Goal: Information Seeking & Learning: Understand process/instructions

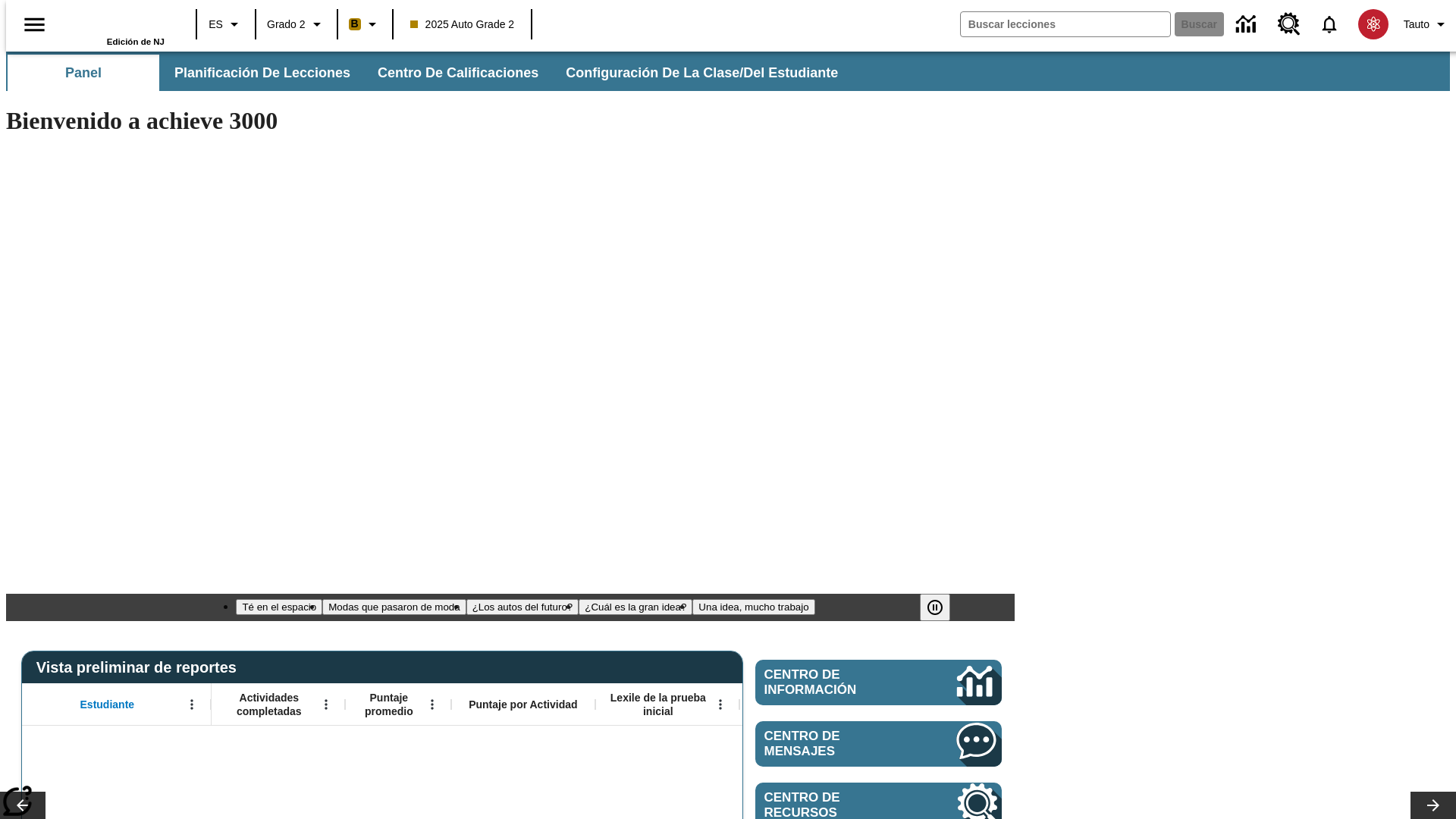
type input "-1"
click at [254, 72] on span "Planificación de lecciones" at bounding box center [263, 73] width 176 height 18
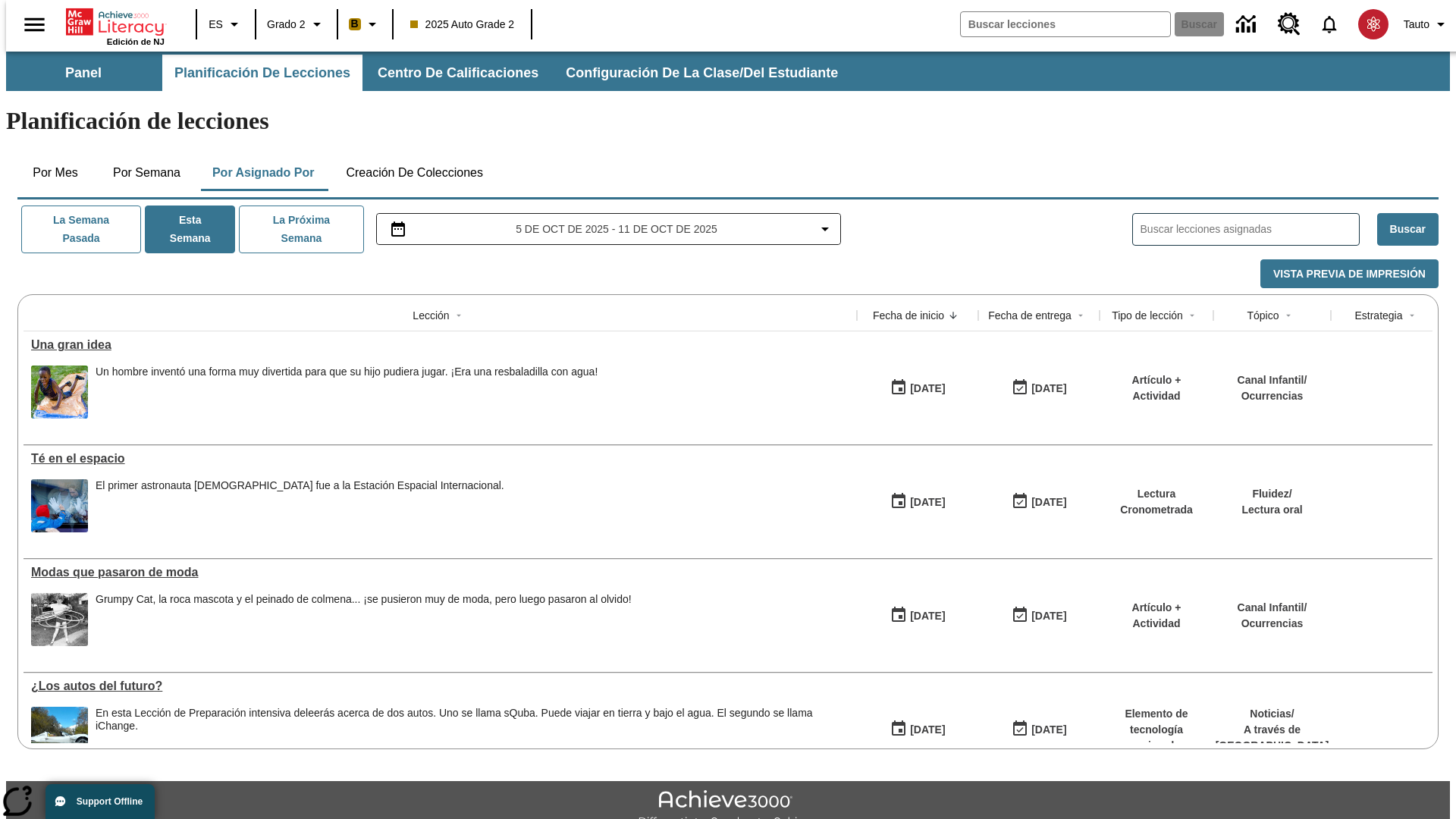
click at [411, 155] on button "Creación de colecciones" at bounding box center [414, 173] width 162 height 36
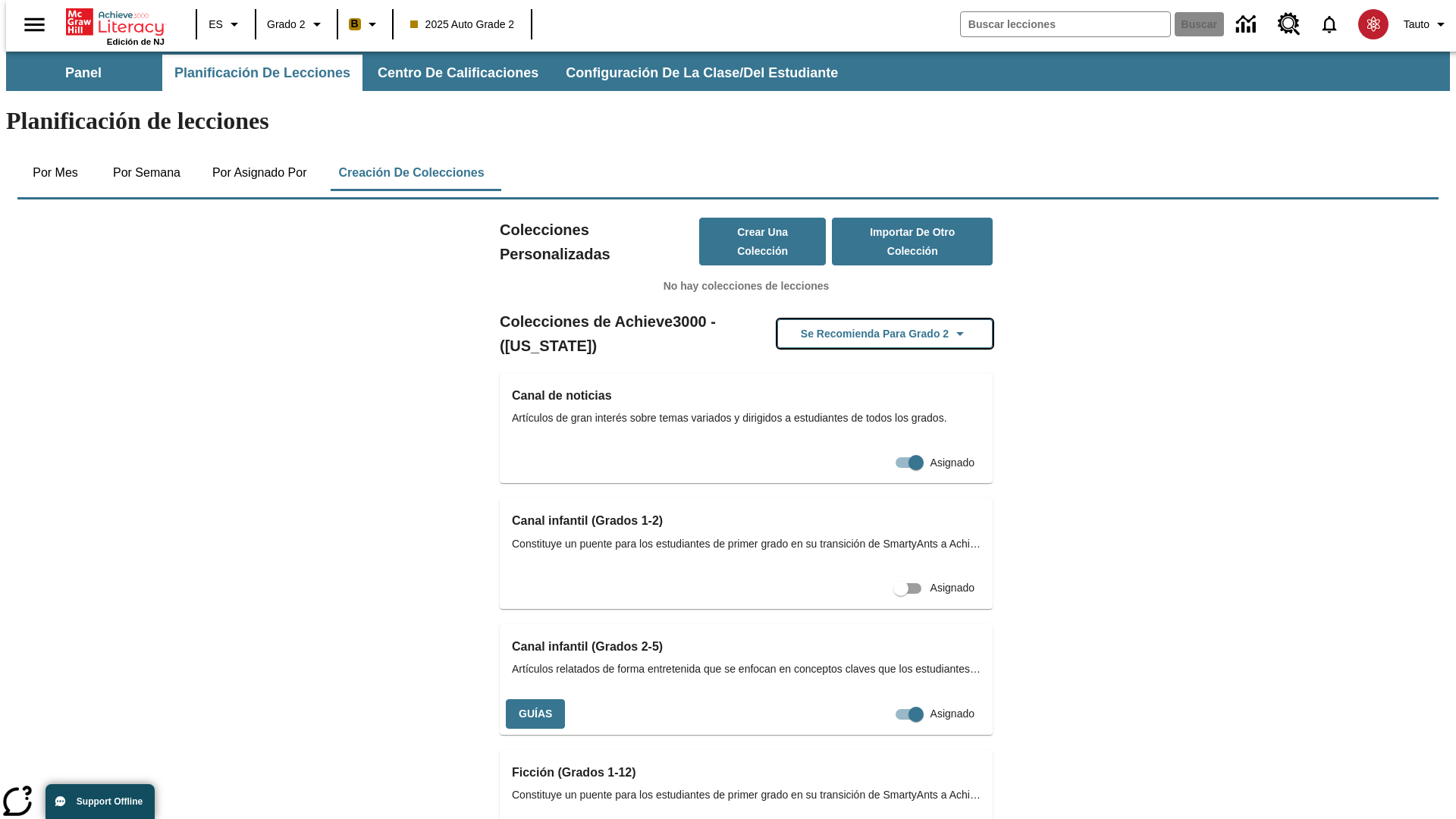
click at [861, 319] on button "Se recomienda para Grado 2" at bounding box center [884, 334] width 215 height 29
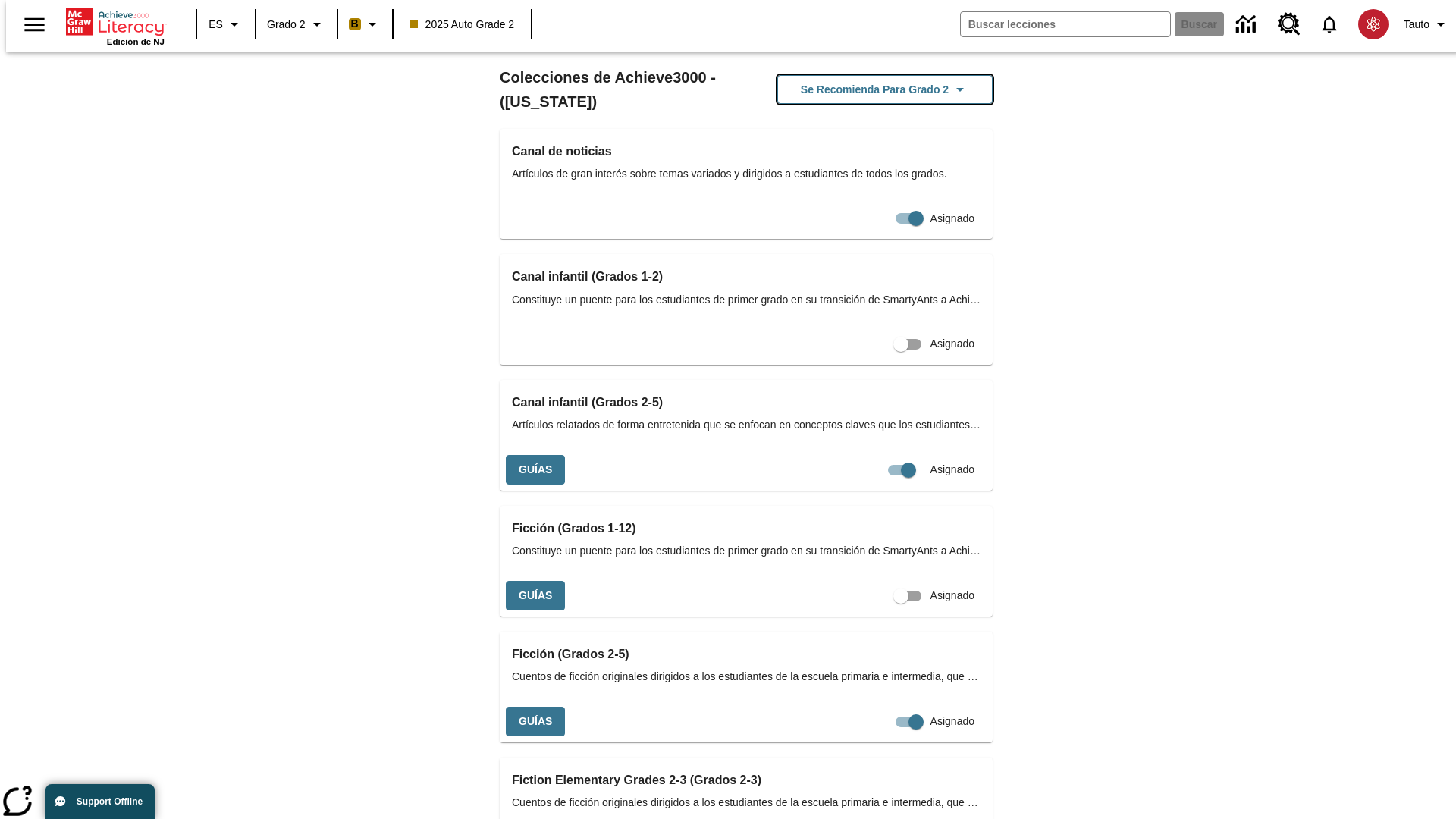
scroll to position [639, 0]
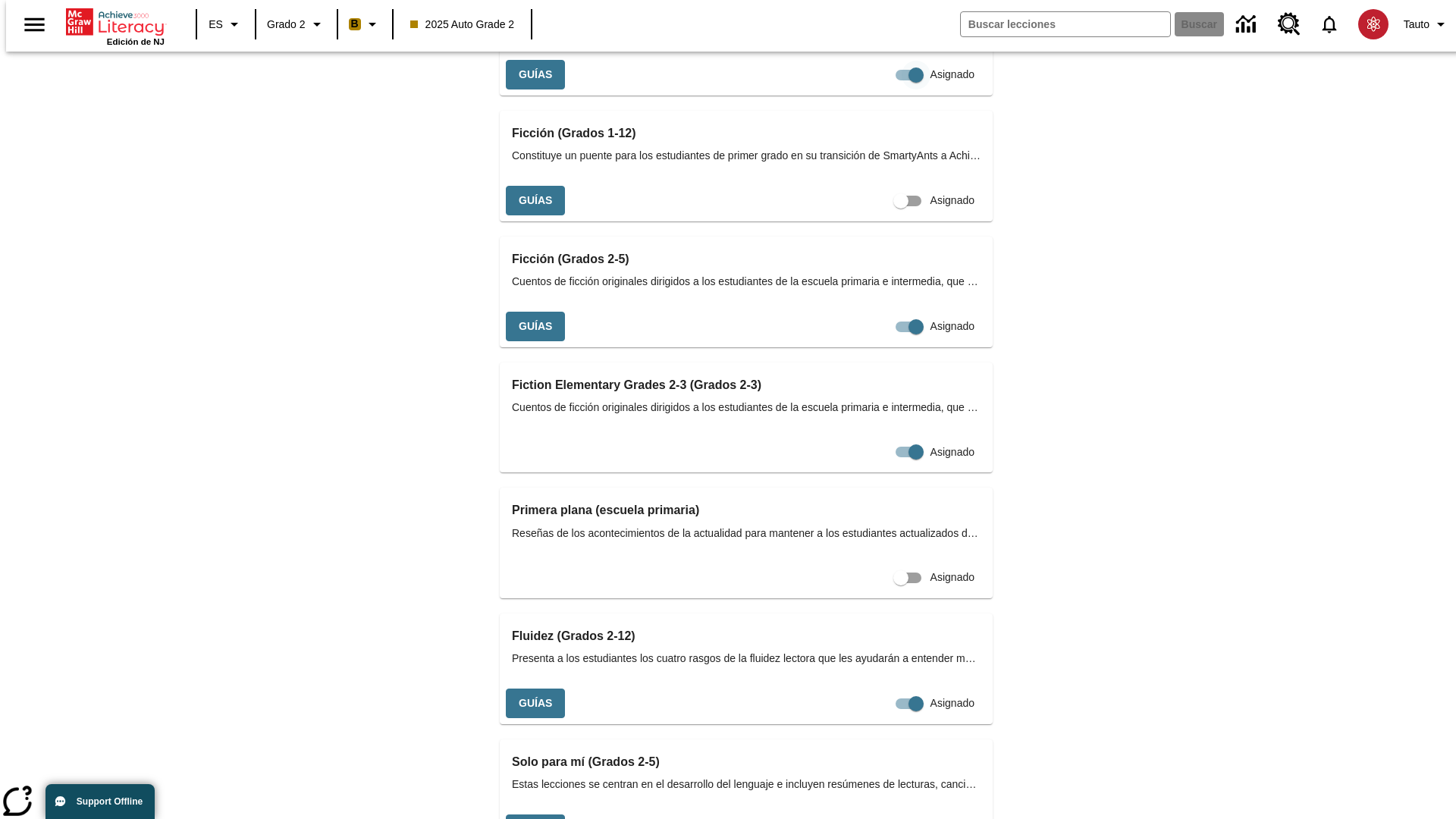
click at [873, 89] on input "Asignado" at bounding box center [916, 75] width 86 height 29
checkbox input "false"
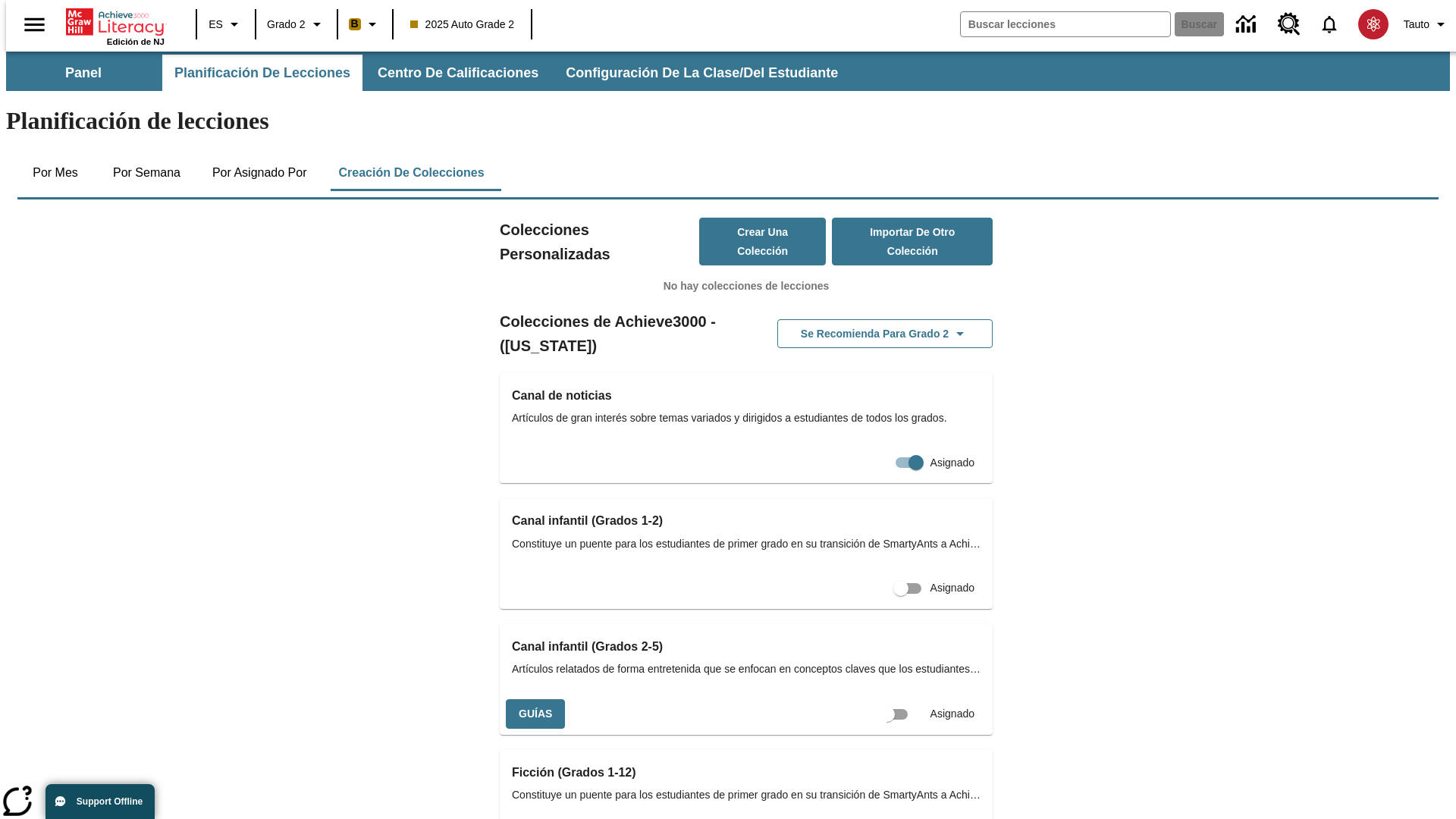
scroll to position [0, 14]
